Goal: Navigation & Orientation: Find specific page/section

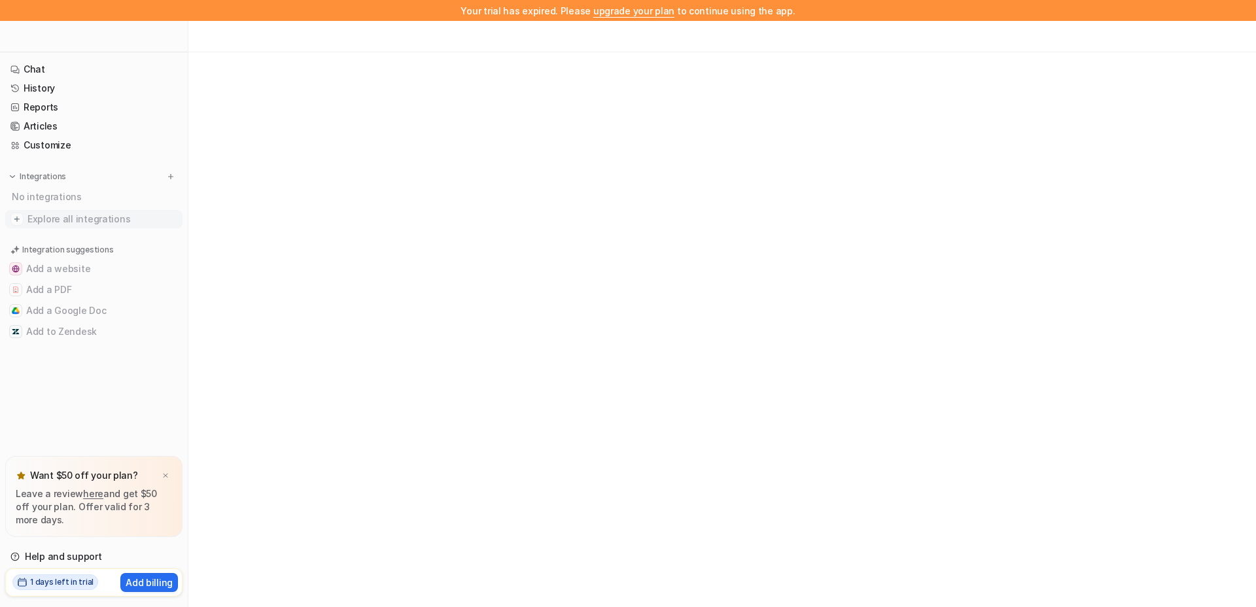
click at [108, 227] on span "Explore all integrations" at bounding box center [102, 219] width 150 height 21
